Goal: Task Accomplishment & Management: Manage account settings

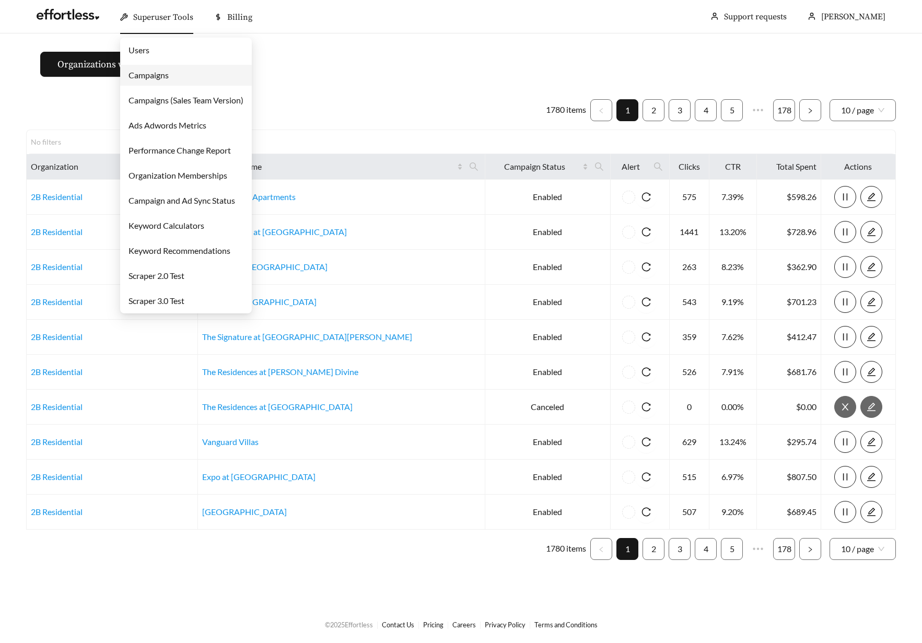
click at [152, 61] on ul "Users Campaigns Campaigns (Sales Team Version) Ads Adwords Metrics Performance …" at bounding box center [186, 176] width 132 height 276
click at [149, 50] on link "Users" at bounding box center [139, 50] width 21 height 10
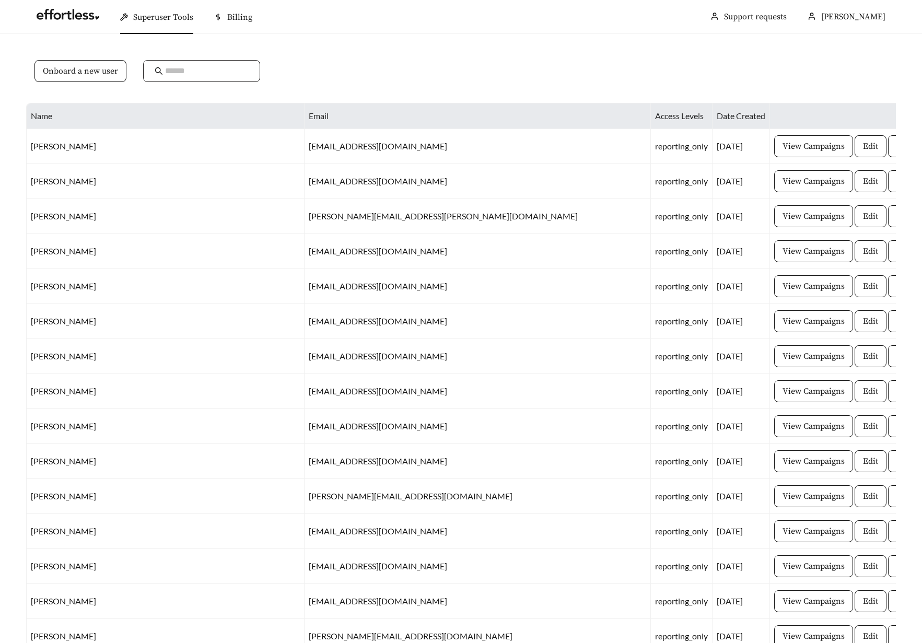
click at [196, 74] on input "text" at bounding box center [207, 71] width 84 height 13
click at [92, 69] on span "Onboard a new user" at bounding box center [80, 71] width 75 height 13
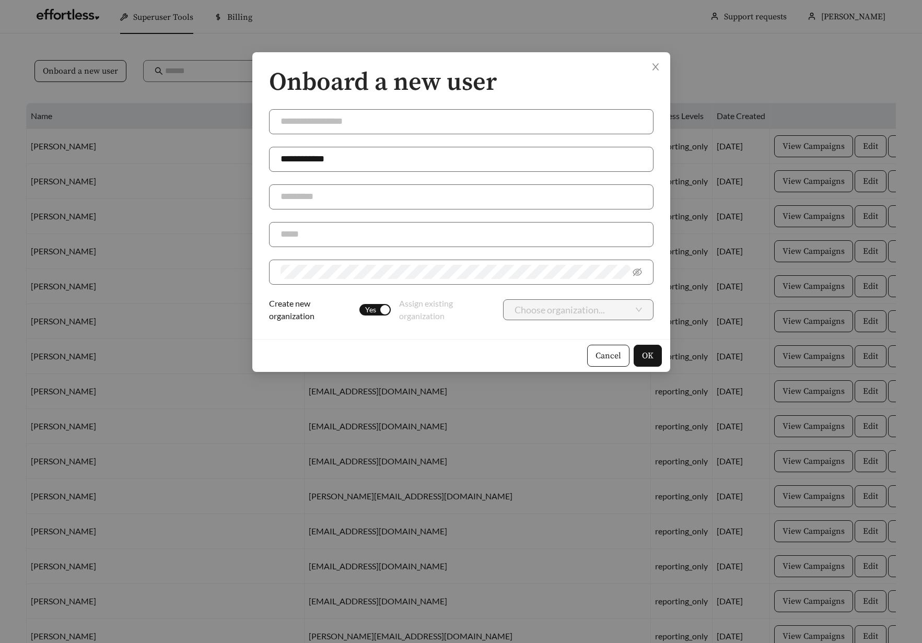
click at [386, 306] on div "button" at bounding box center [384, 309] width 9 height 9
click at [566, 313] on input "search" at bounding box center [574, 310] width 119 height 20
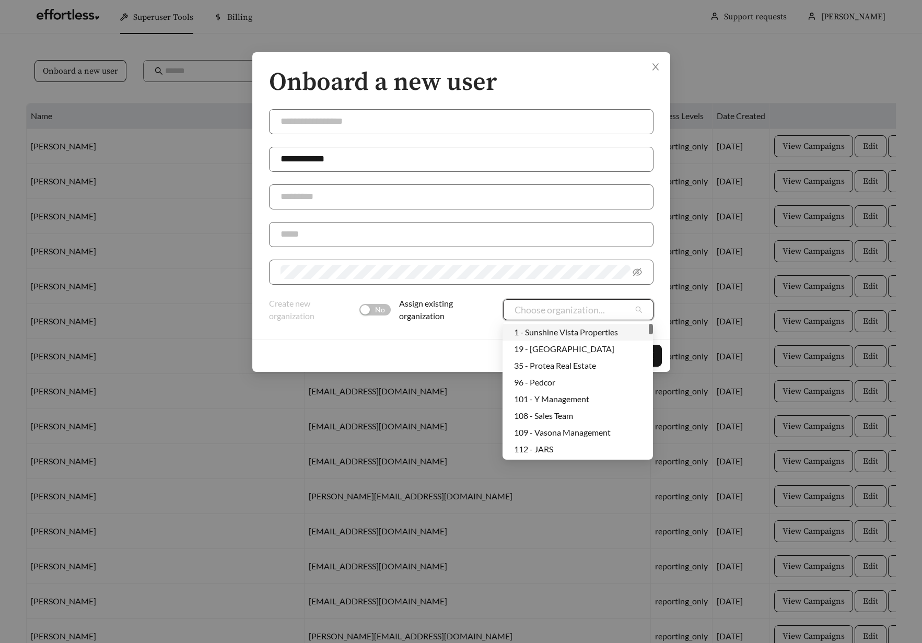
click at [566, 328] on div "1 - Sunshine Vista Properties" at bounding box center [577, 332] width 127 height 11
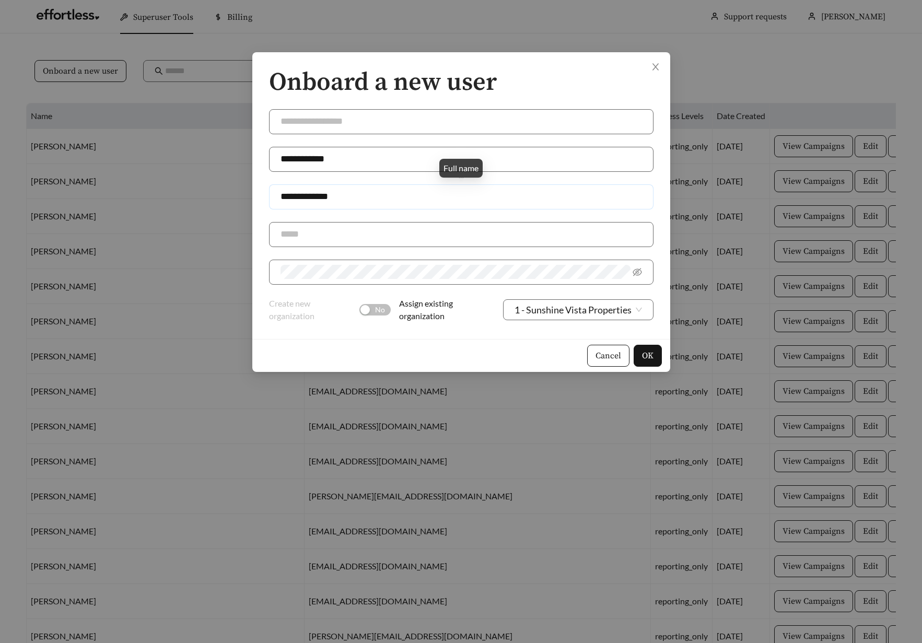
click at [310, 193] on input "**********" at bounding box center [461, 196] width 385 height 25
type input "**********"
click at [335, 279] on span at bounding box center [461, 272] width 385 height 25
click at [649, 356] on span "OK" at bounding box center [647, 356] width 11 height 13
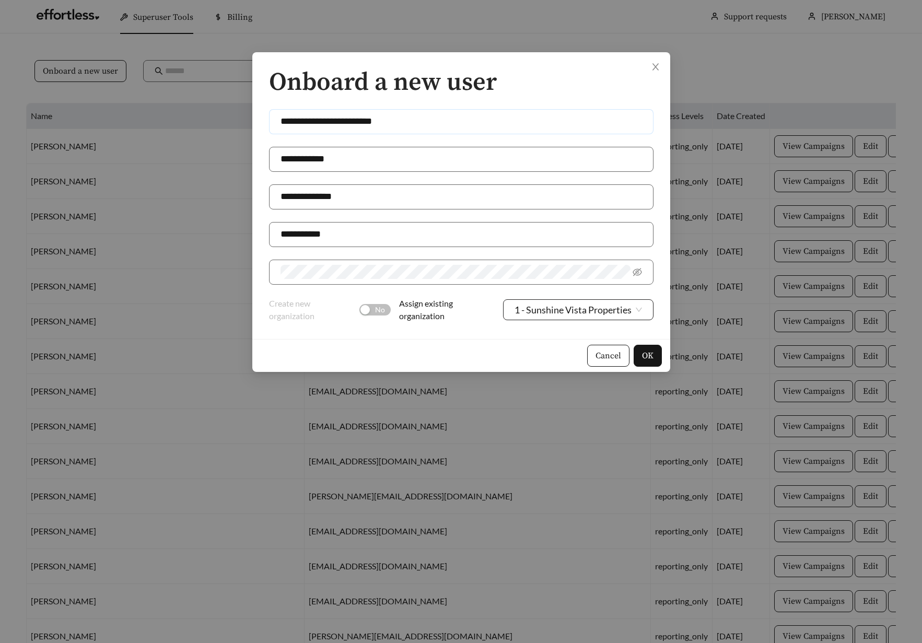
click at [595, 312] on span "1 - Sunshine Vista Properties" at bounding box center [578, 310] width 127 height 20
type input "**********"
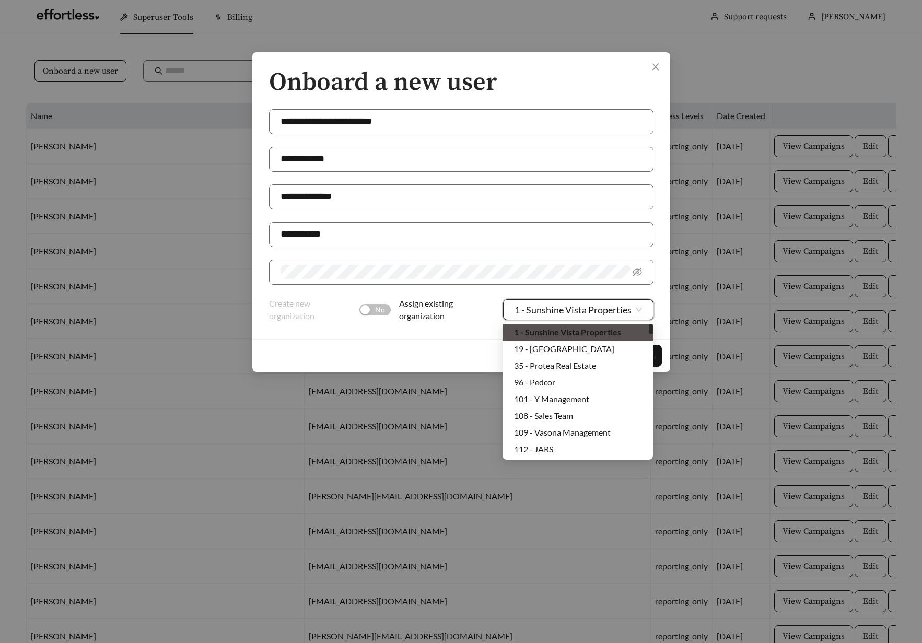
click at [595, 312] on span "1 - Sunshine Vista Properties" at bounding box center [578, 310] width 127 height 20
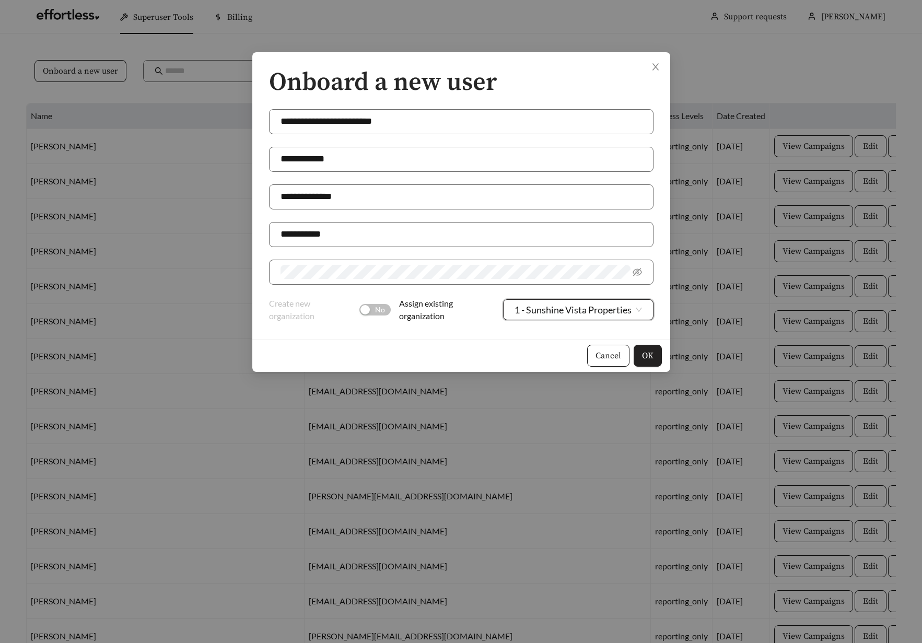
click at [648, 357] on span "OK" at bounding box center [647, 356] width 11 height 13
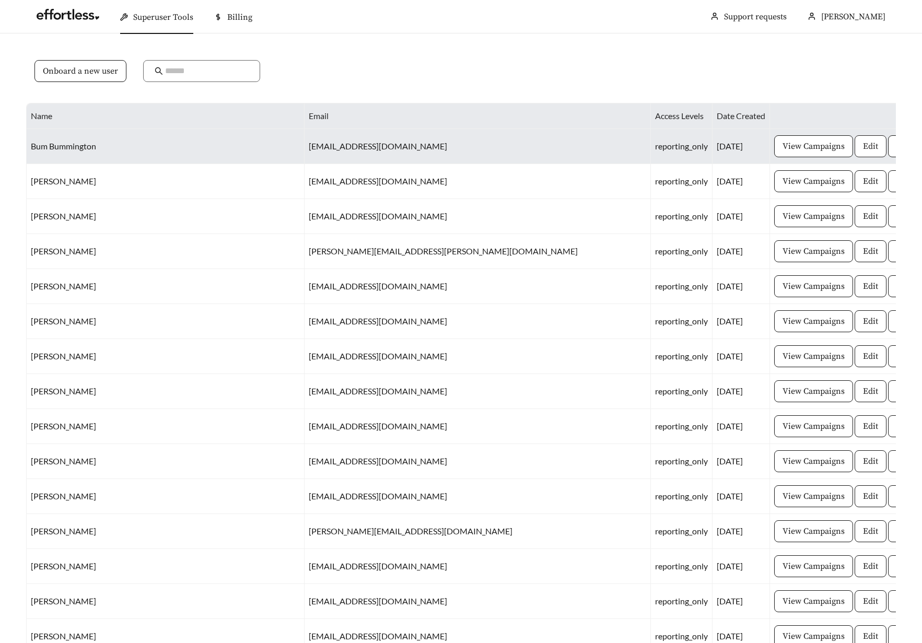
click at [863, 148] on span "Edit" at bounding box center [870, 146] width 15 height 13
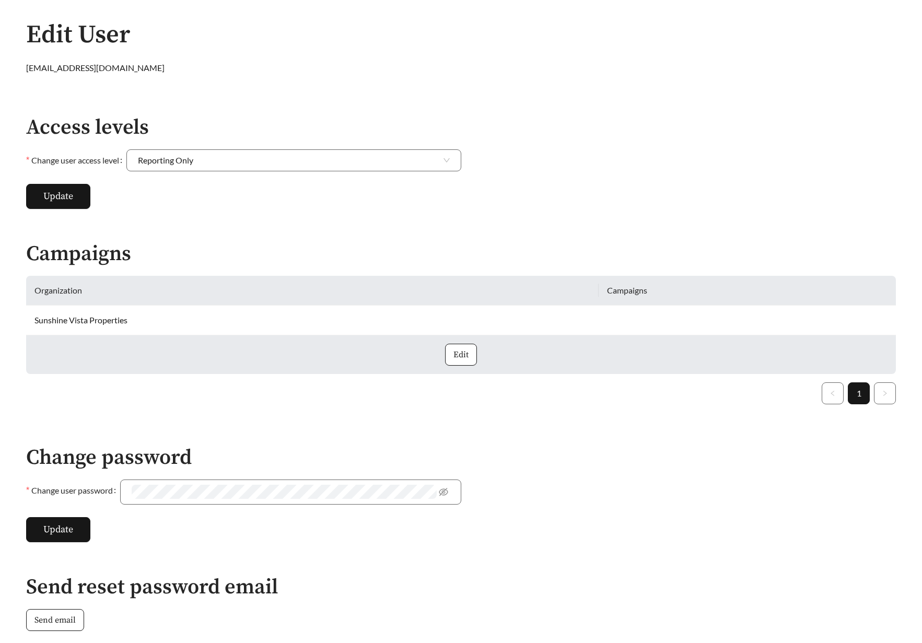
scroll to position [112, 0]
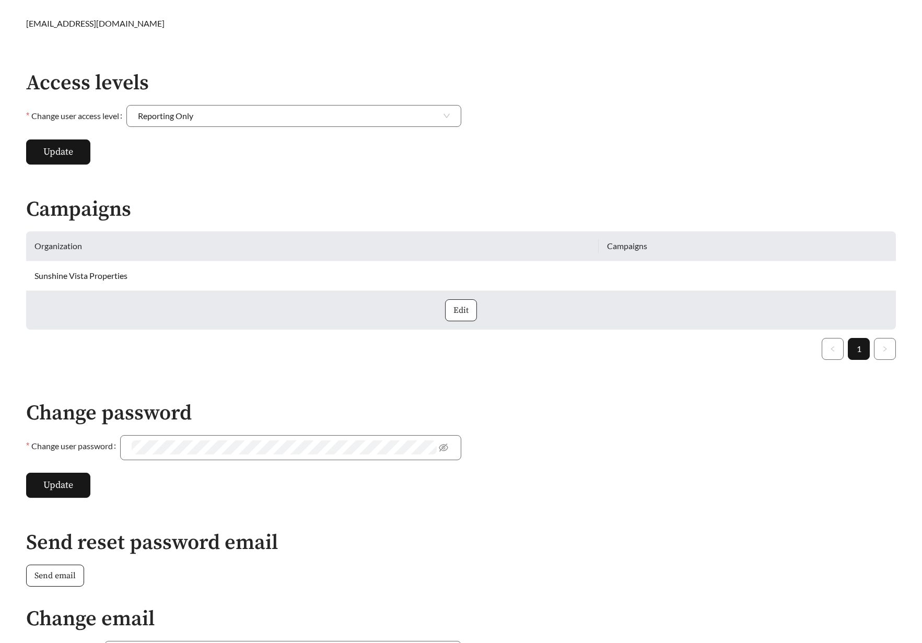
click at [458, 310] on span "Edit" at bounding box center [460, 310] width 15 height 13
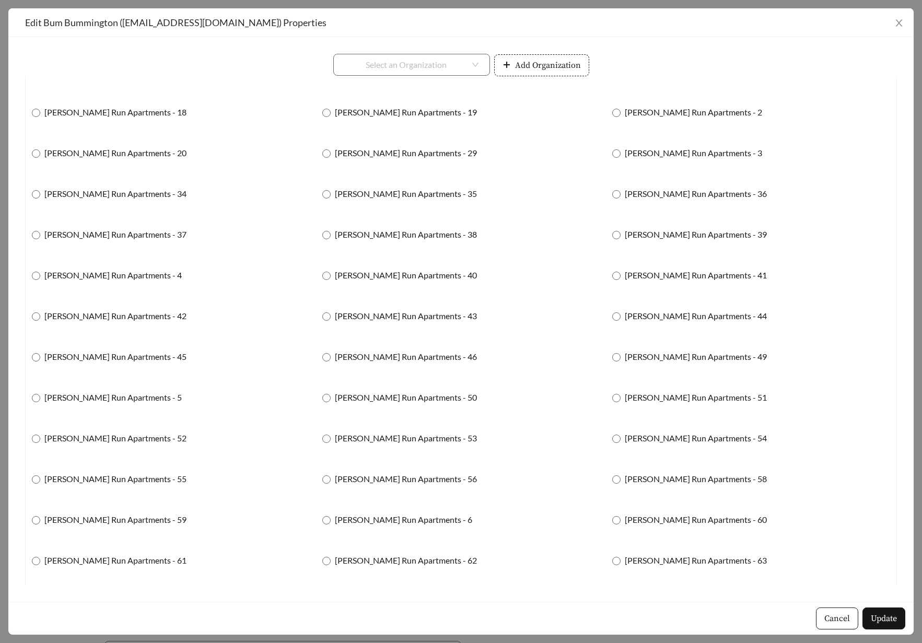
scroll to position [1226, 0]
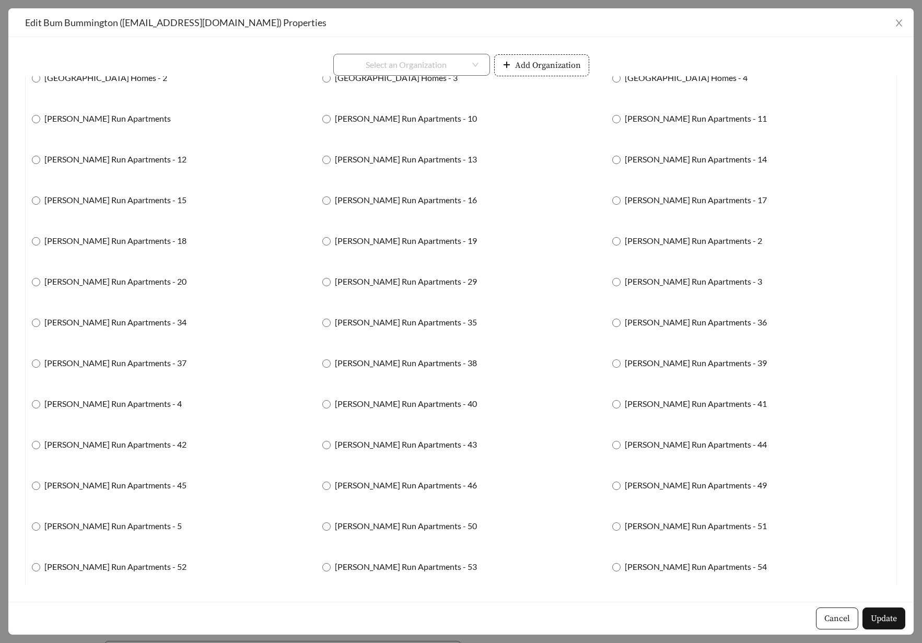
scroll to position [1031, 0]
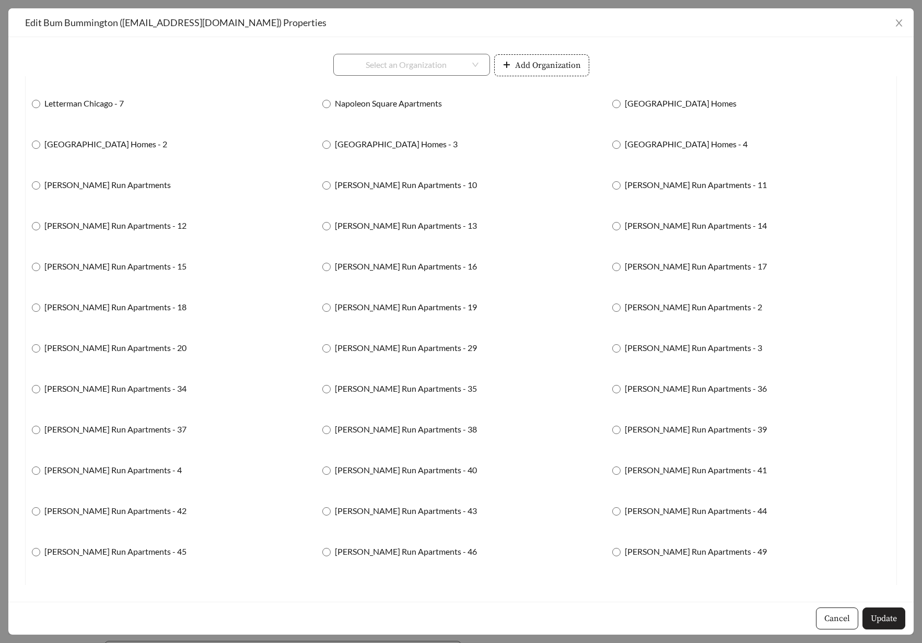
click at [889, 618] on span "Update" at bounding box center [884, 618] width 26 height 13
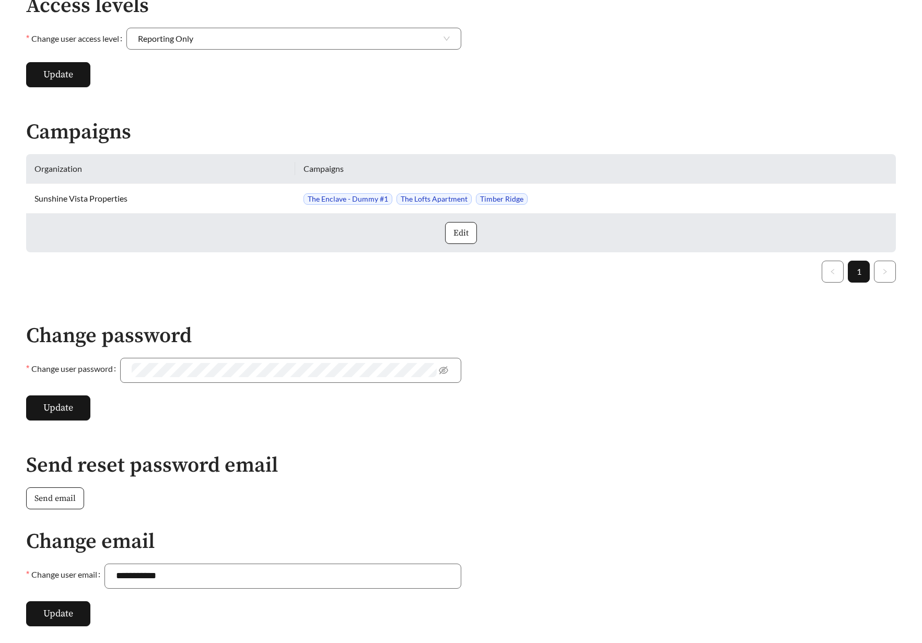
scroll to position [237, 0]
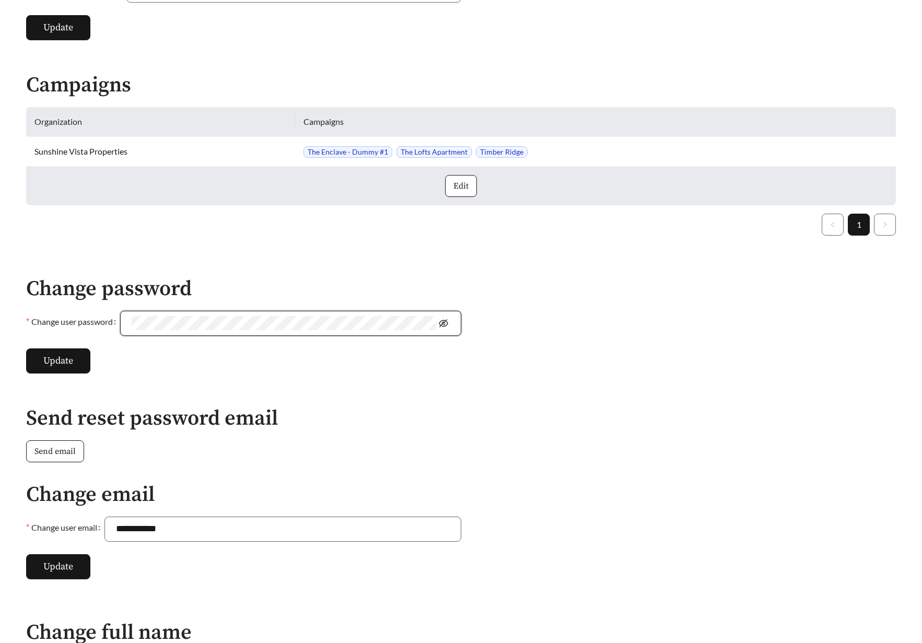
click at [447, 322] on icon "eye-invisible" at bounding box center [443, 323] width 9 height 9
click at [53, 360] on span "Update" at bounding box center [58, 361] width 30 height 14
click at [159, 365] on form "Change password Change user password Update" at bounding box center [243, 325] width 435 height 96
click at [46, 368] on button "Update" at bounding box center [58, 360] width 64 height 25
